Goal: Check status: Check status

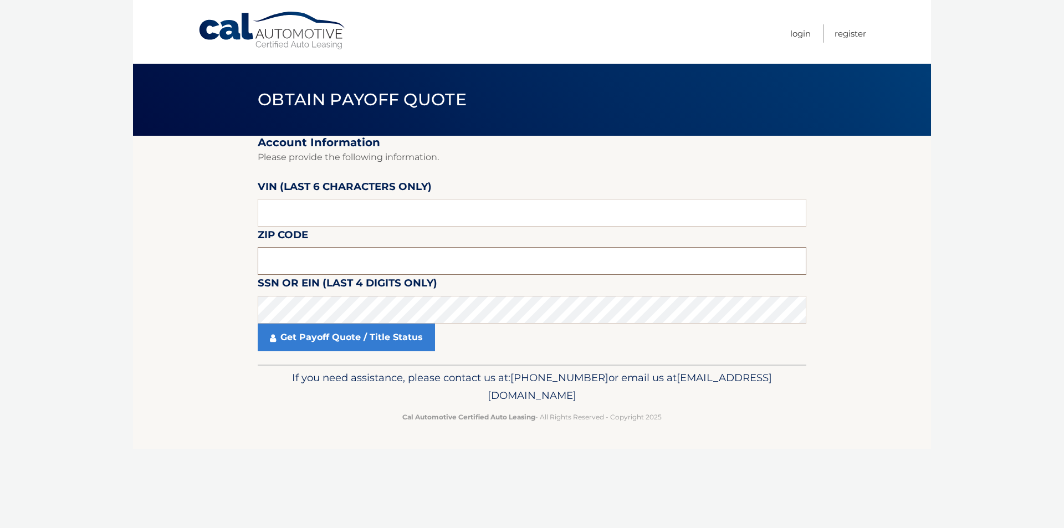
click at [305, 262] on input "text" at bounding box center [532, 261] width 549 height 28
type input "11004"
click at [335, 217] on input "text" at bounding box center [532, 213] width 549 height 28
drag, startPoint x: 746, startPoint y: 247, endPoint x: 739, endPoint y: 248, distance: 6.7
click at [745, 247] on fieldset "Account Information Please provide the following information. VIN (last 6 chara…" at bounding box center [532, 250] width 549 height 229
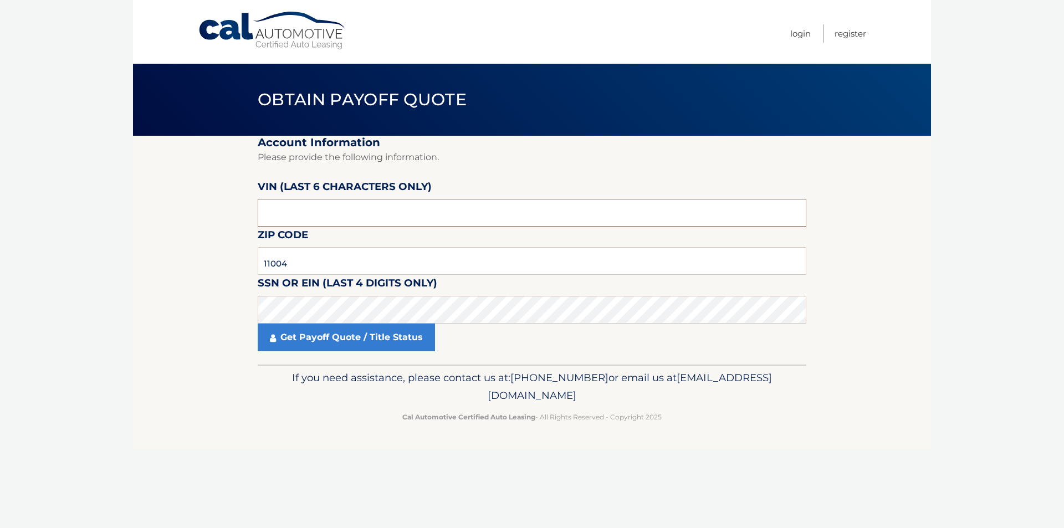
click at [381, 215] on input "text" at bounding box center [532, 213] width 549 height 28
click at [319, 339] on link "Get Payoff Quote / Title Status" at bounding box center [346, 338] width 177 height 28
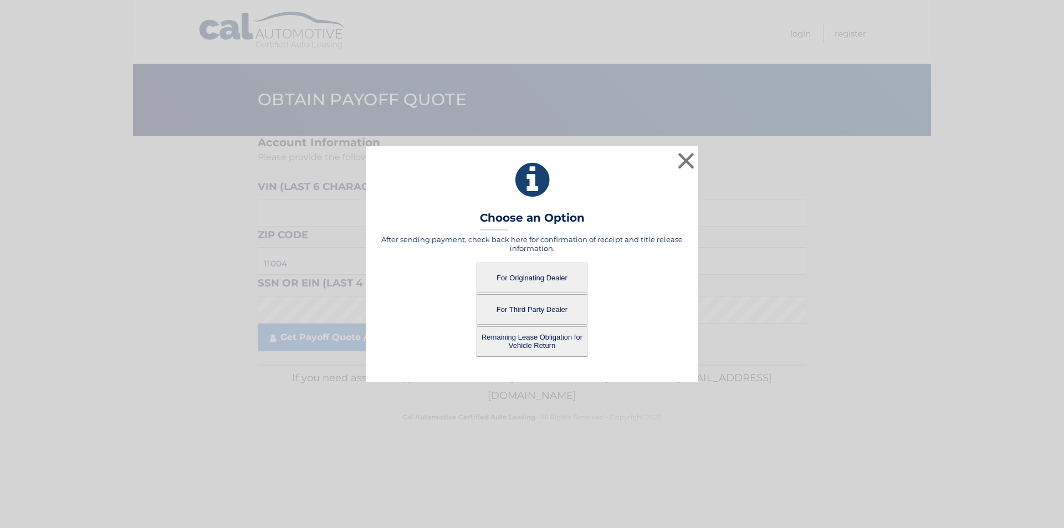
click at [544, 280] on button "For Originating Dealer" at bounding box center [532, 278] width 111 height 30
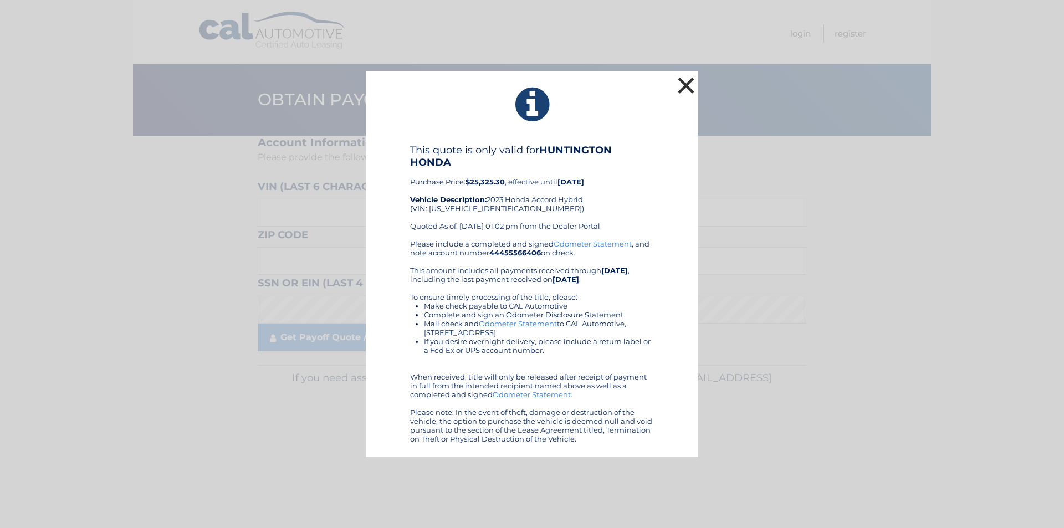
click at [683, 84] on button "×" at bounding box center [686, 85] width 22 height 22
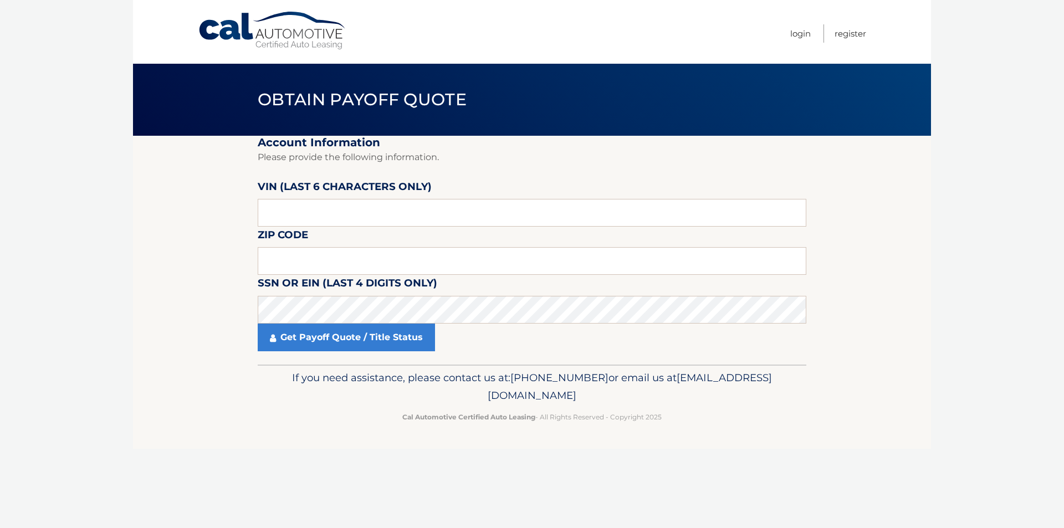
click at [794, 485] on div "Cal Automotive Menu Login Register Obtain Payoff Quote ×" at bounding box center [532, 264] width 798 height 528
drag, startPoint x: 1045, startPoint y: 0, endPoint x: 917, endPoint y: 432, distance: 450.3
click at [917, 432] on footer "If you need assistance, please contact us at: [PHONE_NUMBER] or email us at [EM…" at bounding box center [532, 407] width 798 height 84
drag, startPoint x: 1063, startPoint y: 2, endPoint x: 814, endPoint y: 415, distance: 482.2
click at [814, 415] on footer "If you need assistance, please contact us at: [PHONE_NUMBER] or email us at [EM…" at bounding box center [532, 407] width 798 height 84
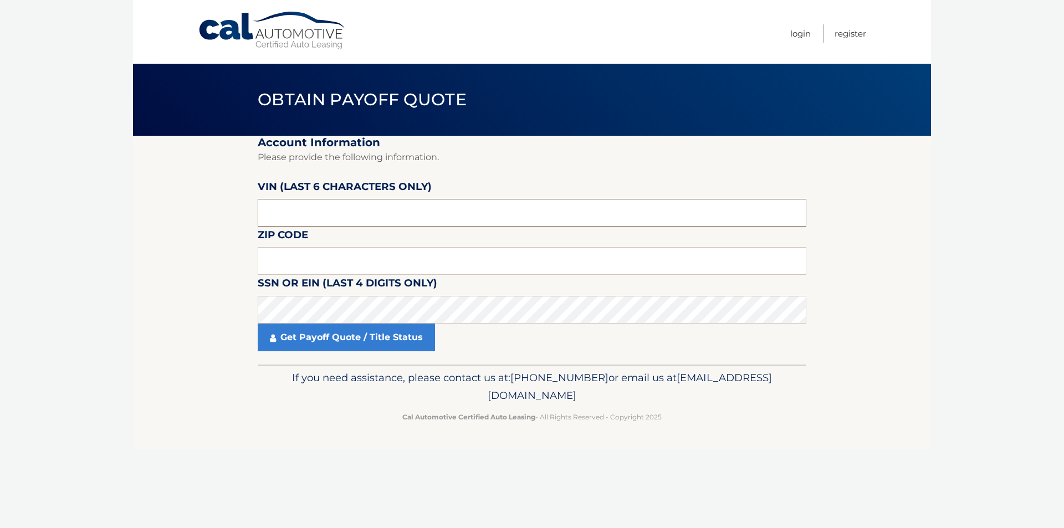
click at [305, 207] on input "text" at bounding box center [532, 213] width 549 height 28
click at [290, 261] on input "text" at bounding box center [532, 261] width 549 height 28
type input "11004"
click at [481, 23] on nav "Menu Login Register" at bounding box center [611, 32] width 510 height 64
click at [318, 258] on input "11004" at bounding box center [532, 261] width 549 height 28
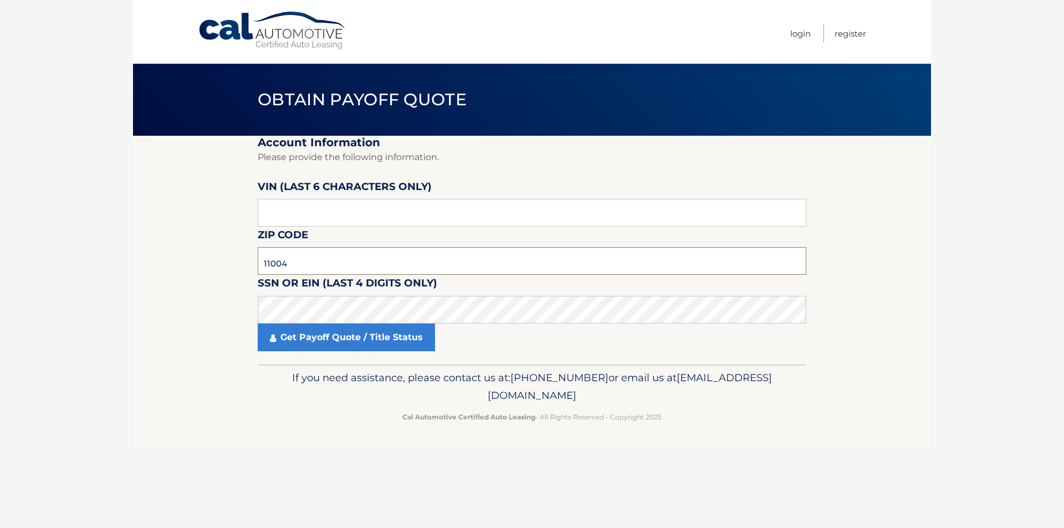
click at [318, 258] on input "11004" at bounding box center [532, 261] width 549 height 28
click at [307, 267] on input "text" at bounding box center [532, 261] width 549 height 28
type input "11004"
click at [345, 332] on link "Get Payoff Quote / Title Status" at bounding box center [346, 338] width 177 height 28
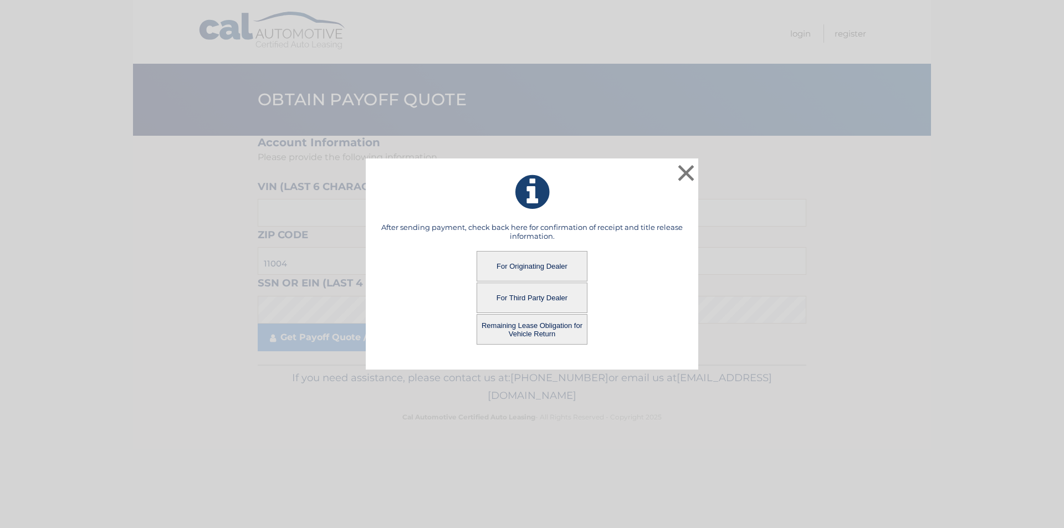
click at [537, 266] on button "For Originating Dealer" at bounding box center [532, 266] width 111 height 30
